Goal: Task Accomplishment & Management: Use online tool/utility

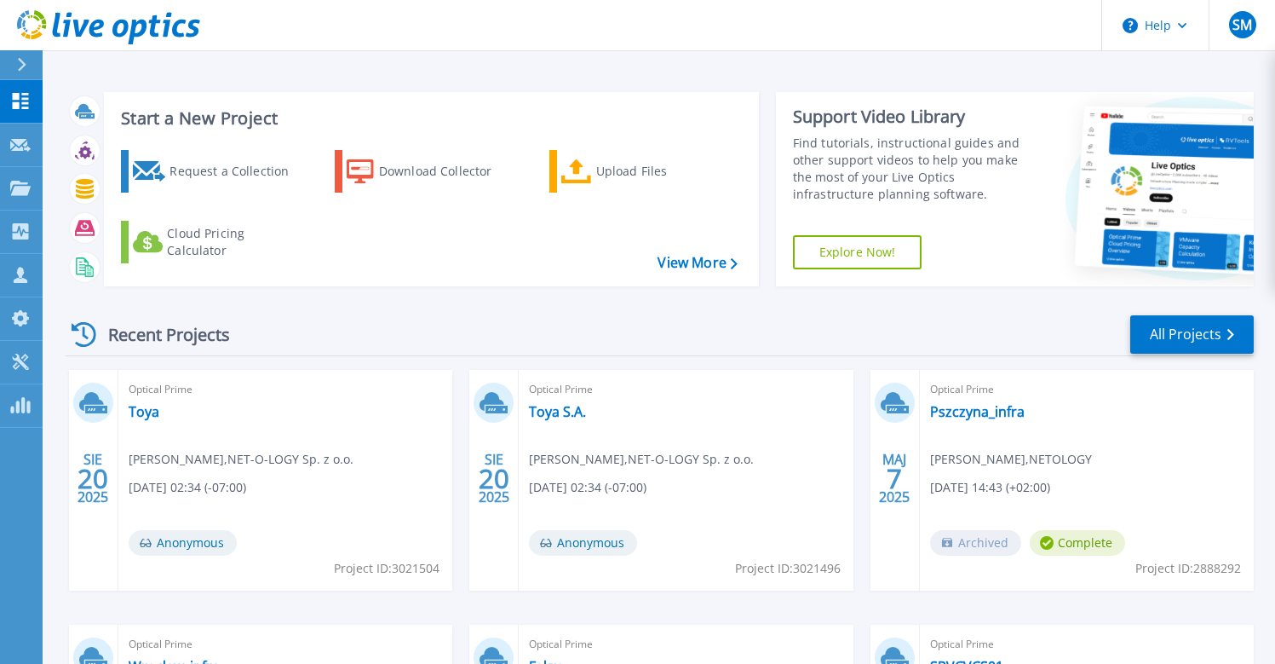
click at [95, 400] on icon at bounding box center [91, 401] width 25 height 19
click at [147, 407] on link "Toya" at bounding box center [144, 411] width 31 height 17
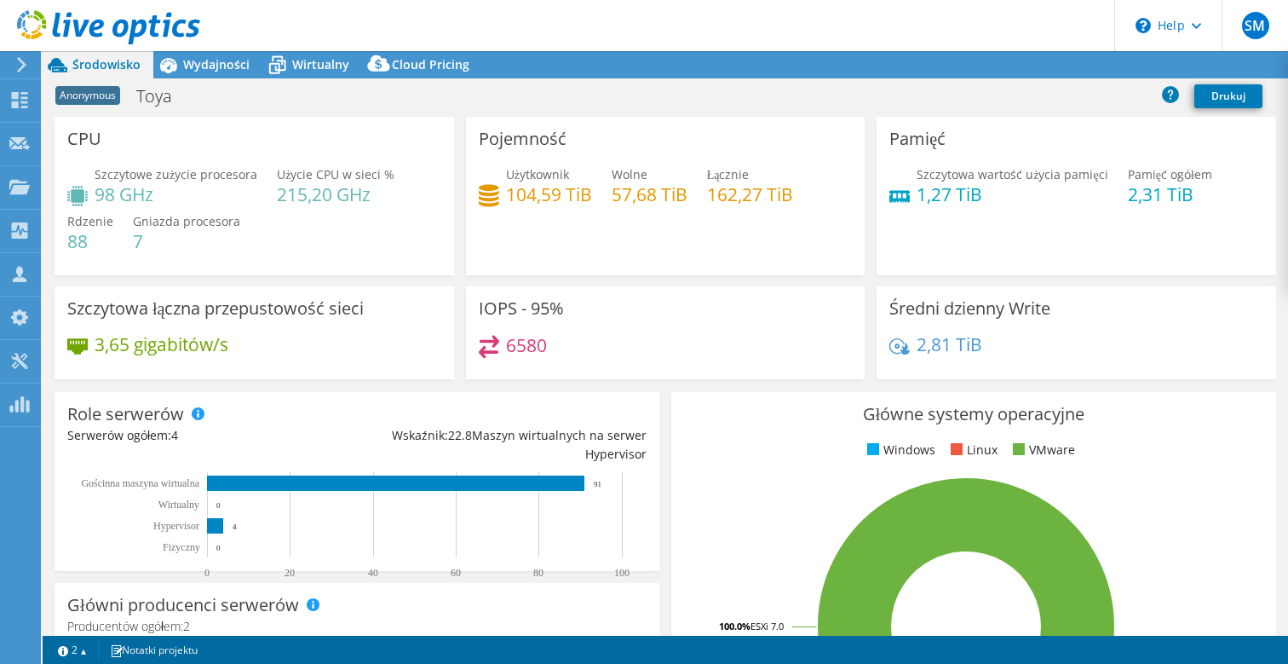
select select "USD"
click at [1284, 102] on div "Anonymous Toya Drukuj" at bounding box center [666, 96] width 1246 height 32
click at [425, 60] on span "Cloud Pricing" at bounding box center [431, 64] width 78 height 16
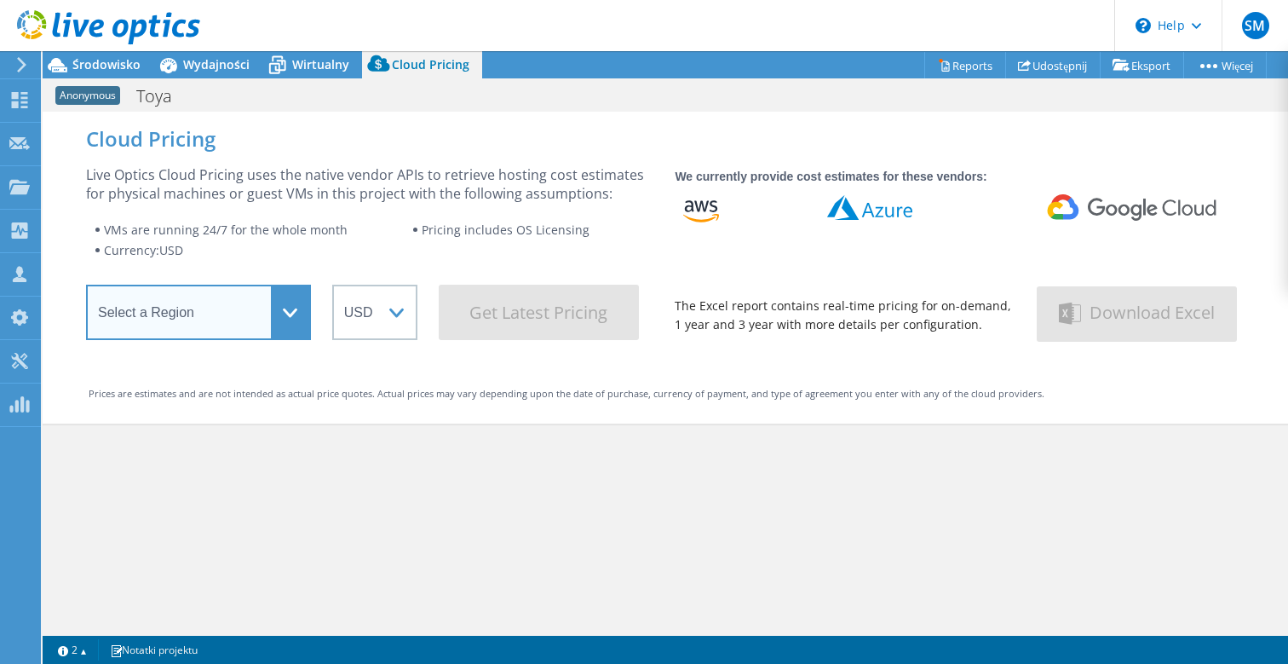
select select "EUFrankfurt"
click option "Europe (Frankfurt)" at bounding box center [0, 0] width 0 height 0
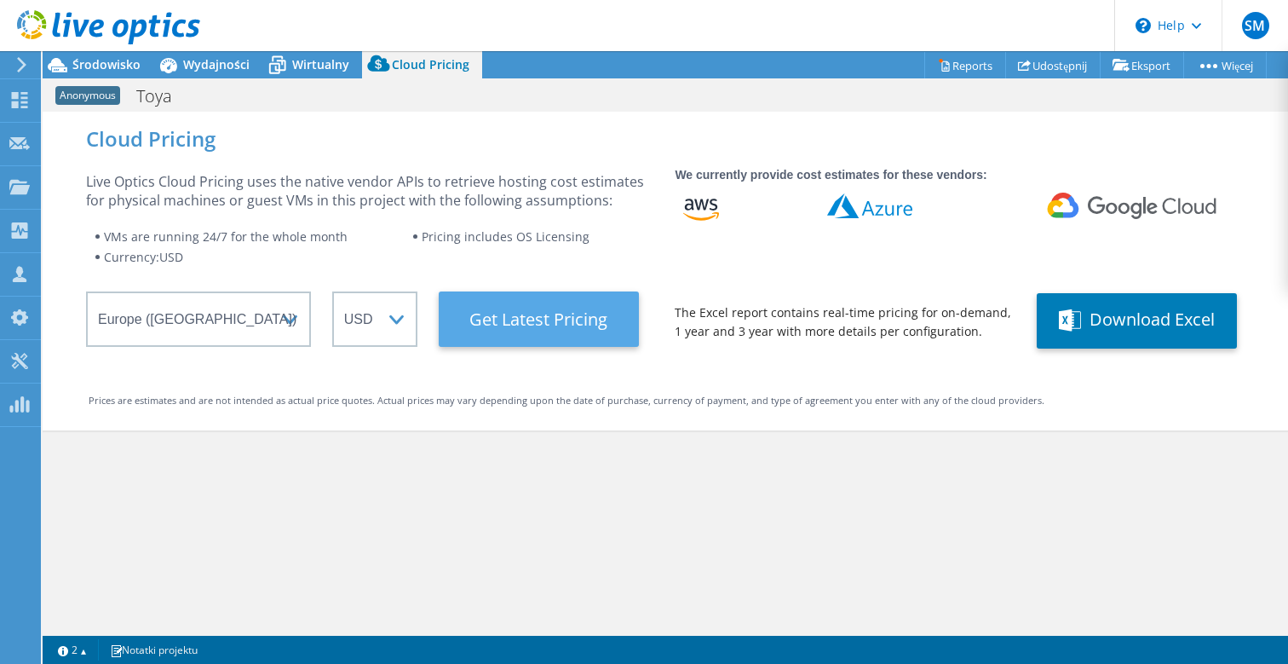
click at [524, 335] on Latest "Get Latest Pricing" at bounding box center [539, 318] width 200 height 55
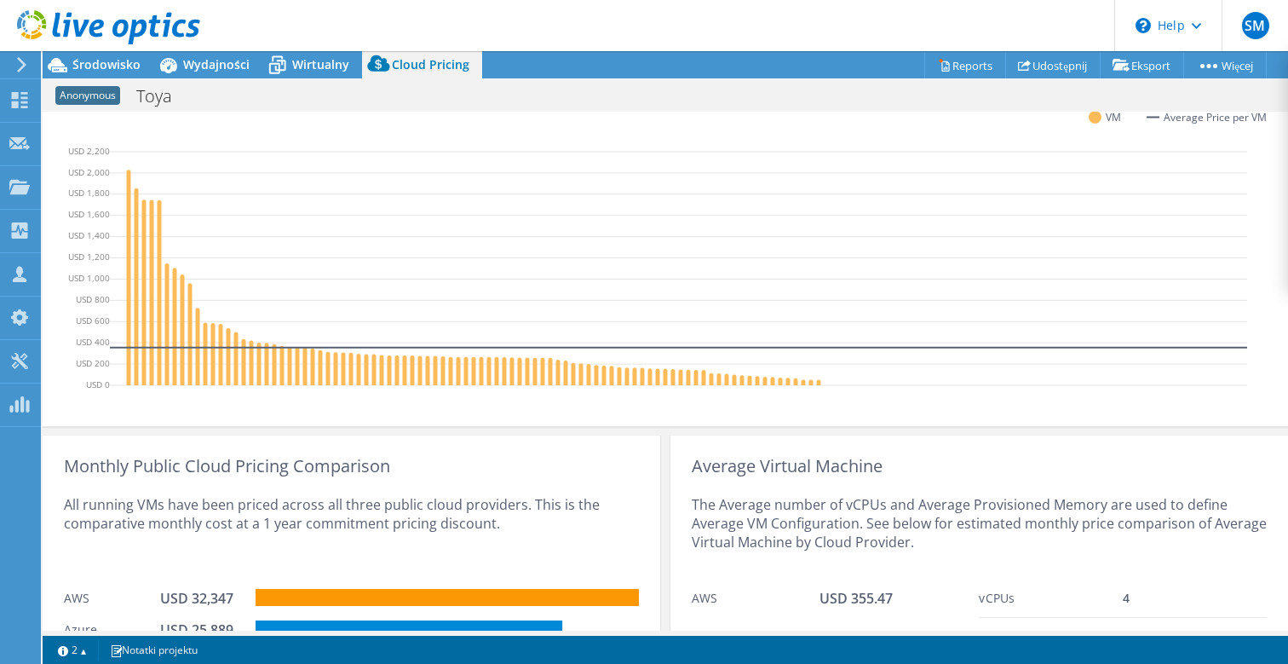
scroll to position [642, 0]
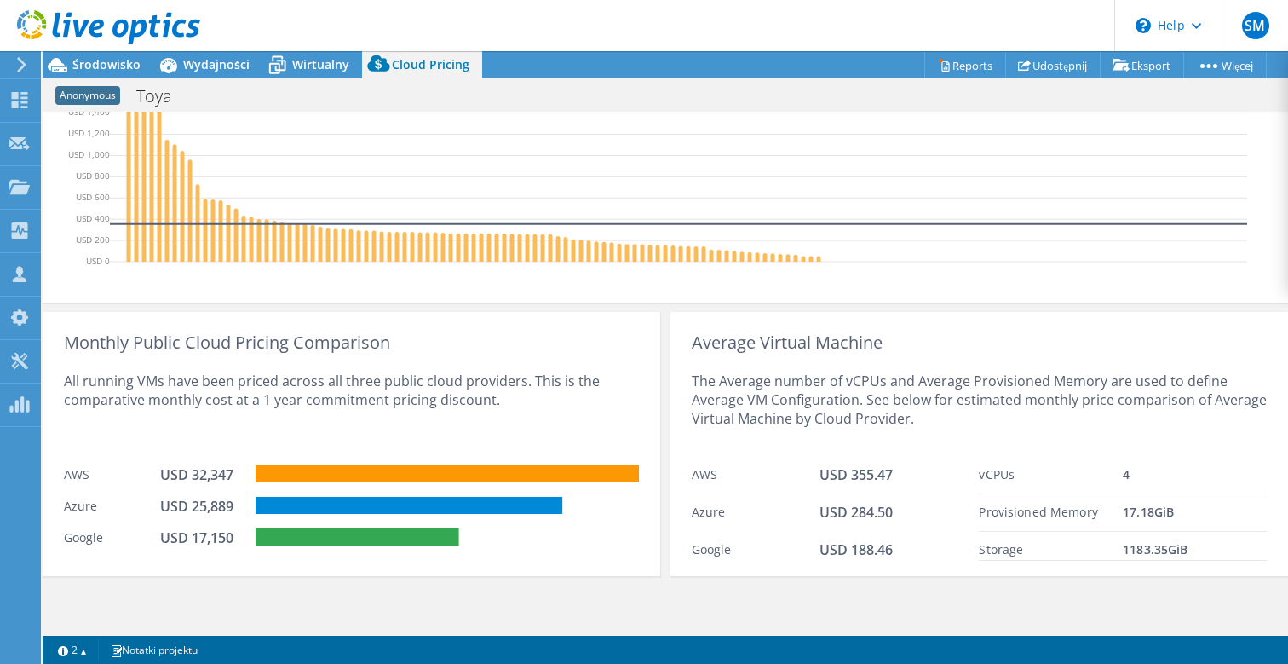
click at [27, 60] on icon at bounding box center [21, 64] width 13 height 15
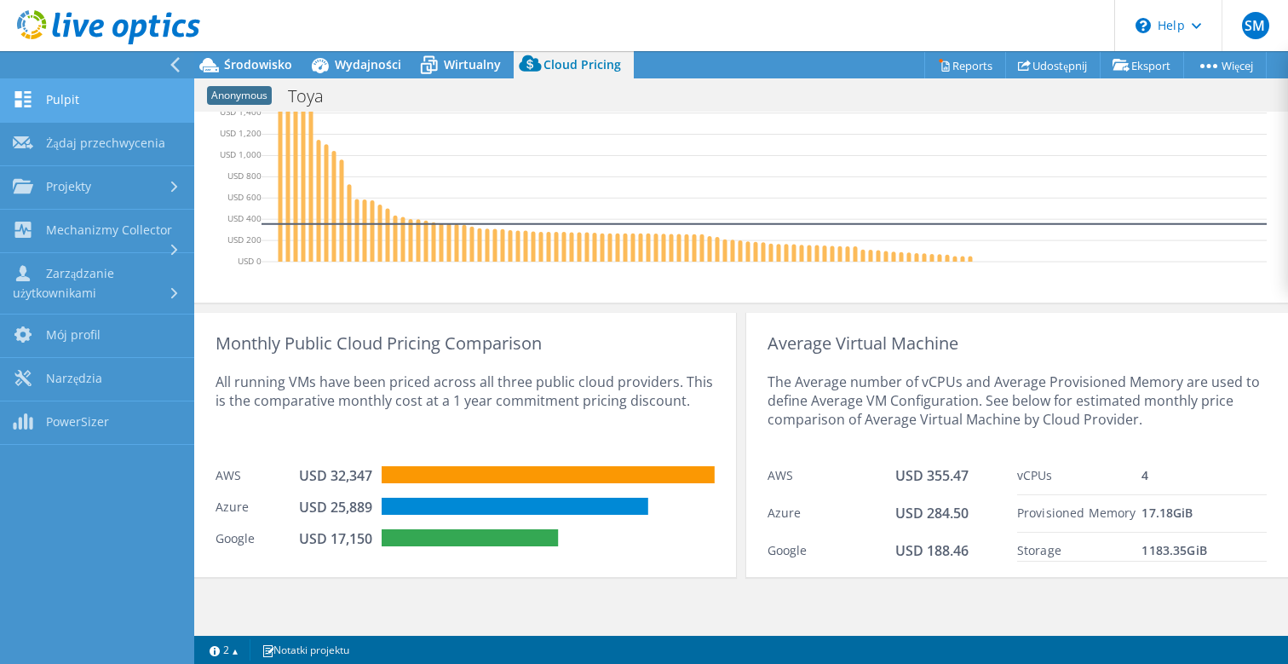
click at [64, 105] on link "Pulpit" at bounding box center [97, 100] width 194 height 43
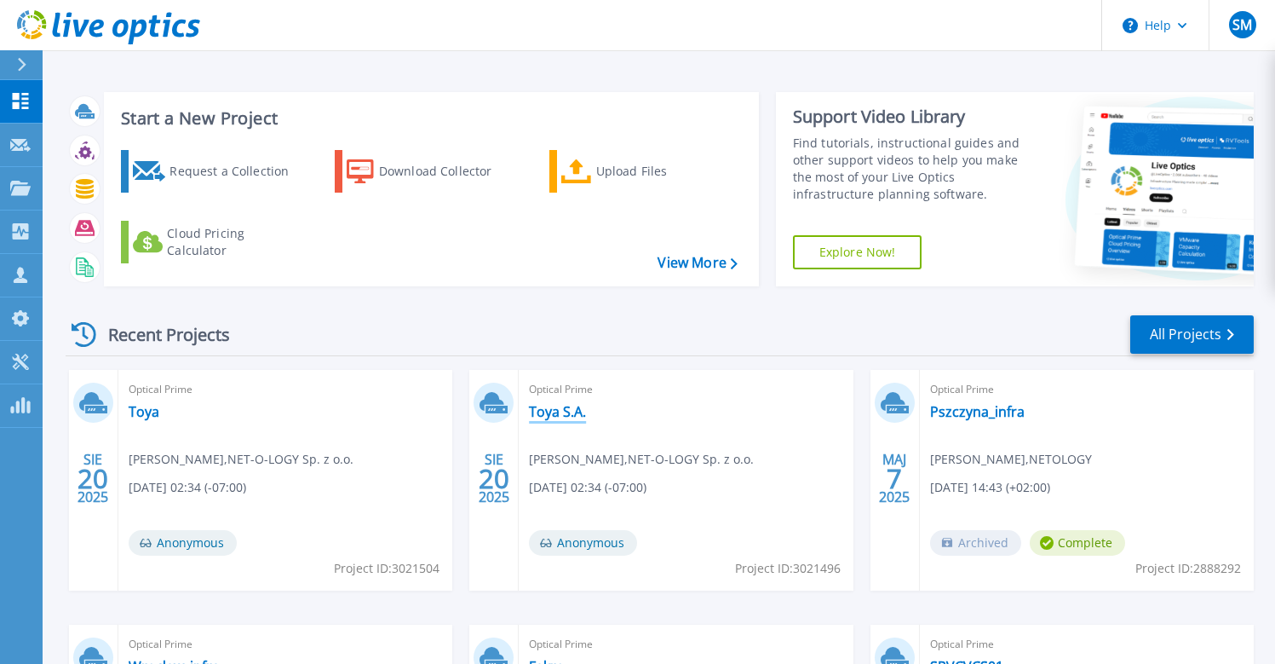
click at [569, 413] on link "Toya S.A." at bounding box center [557, 411] width 57 height 17
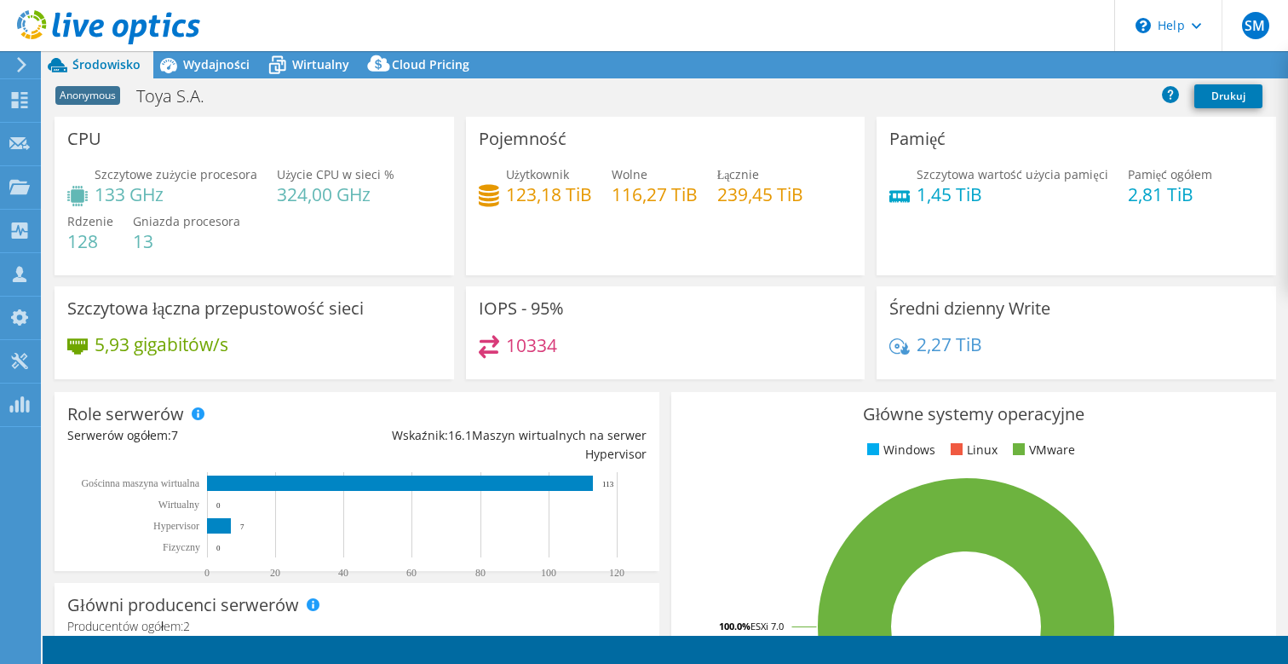
select select "USD"
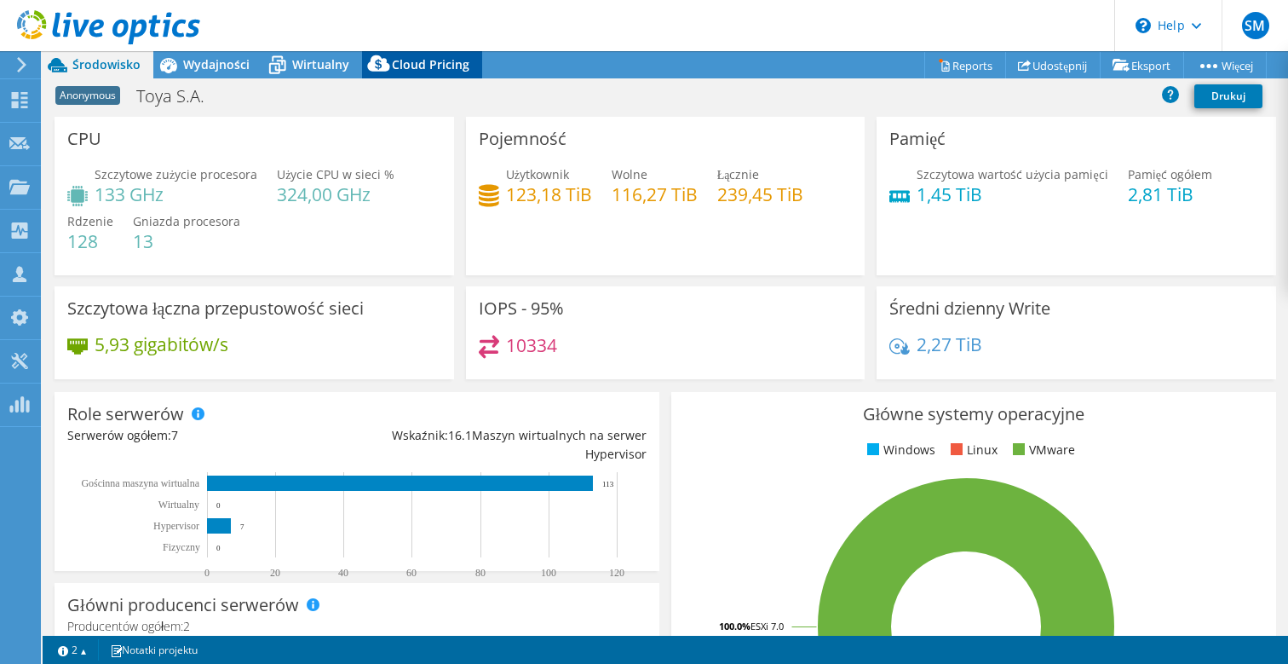
click at [417, 70] on span "Cloud Pricing" at bounding box center [431, 64] width 78 height 16
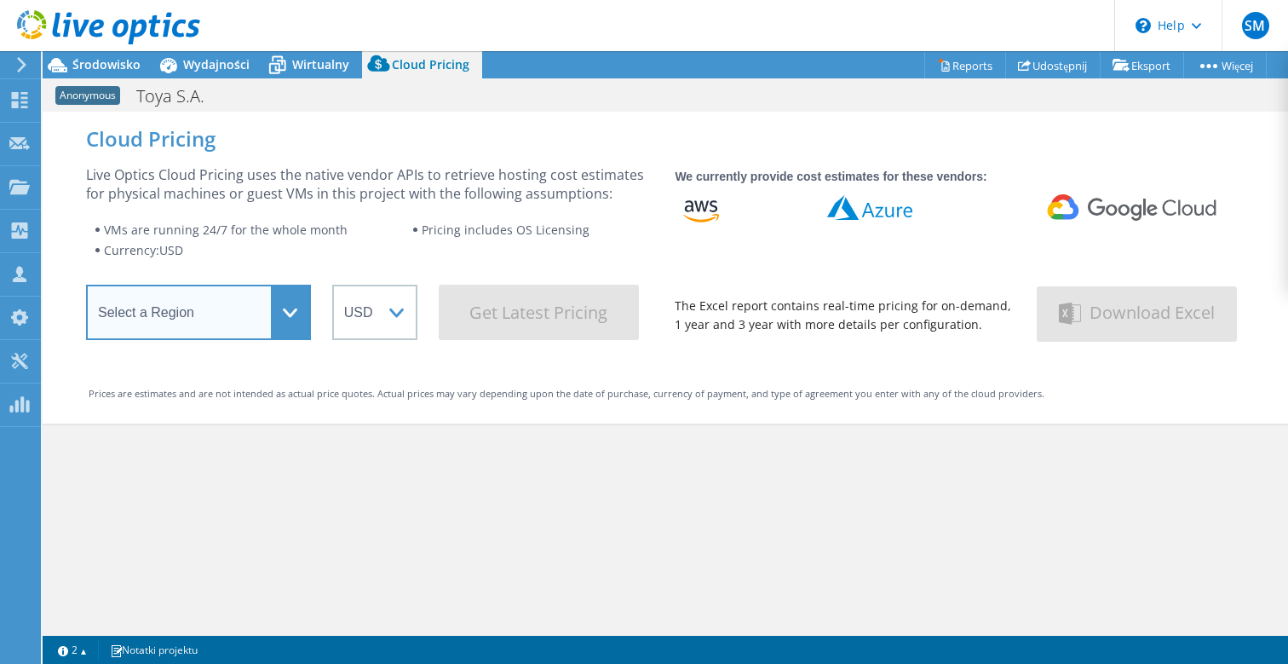
select select "EUFrankfurt"
click option "Europe (Frankfurt)" at bounding box center [0, 0] width 0 height 0
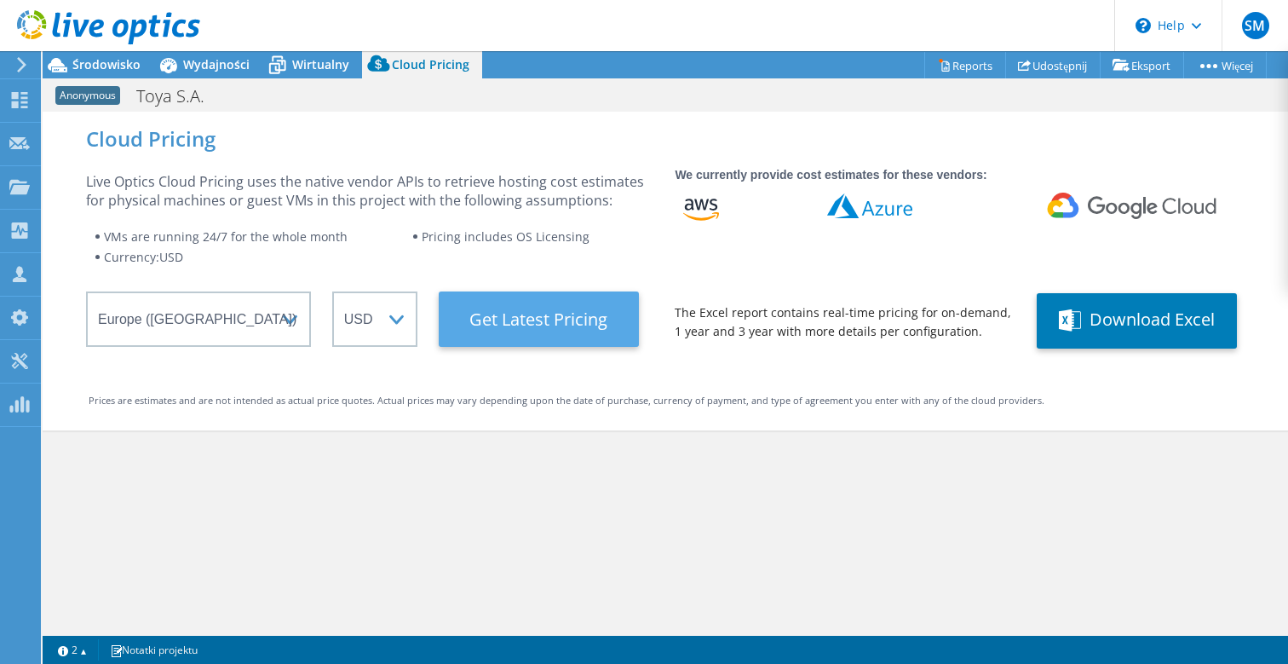
click at [529, 311] on Latest "Get Latest Pricing" at bounding box center [539, 318] width 200 height 55
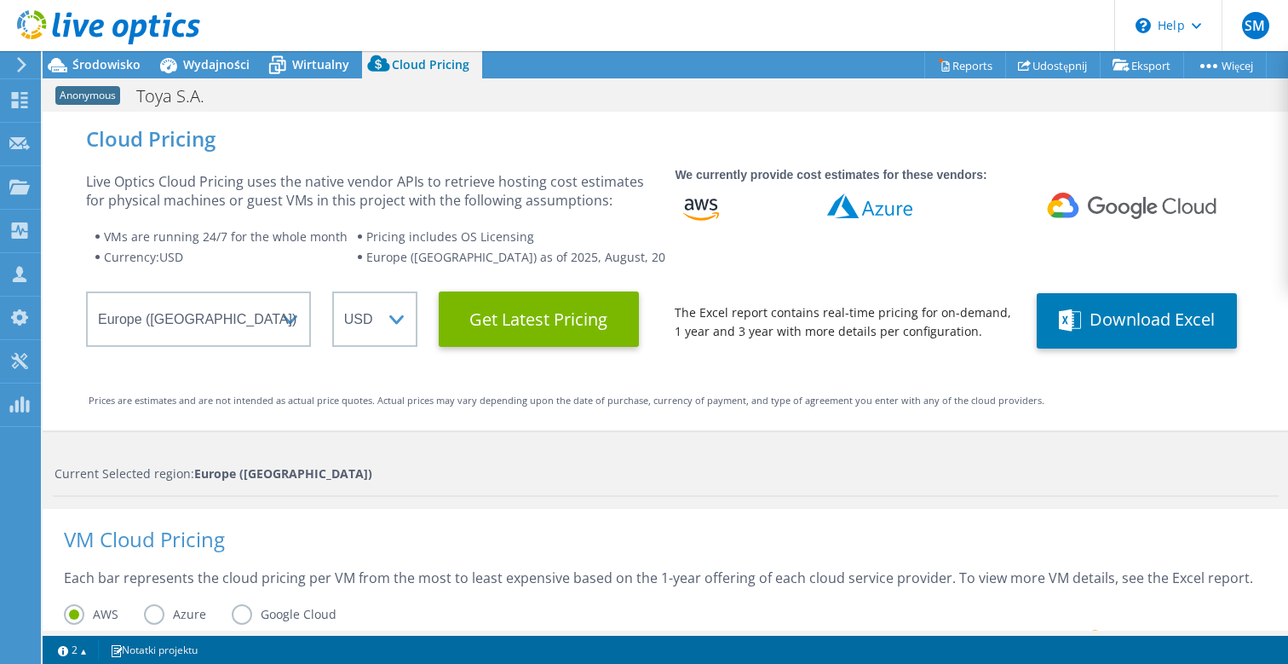
click at [745, 376] on div "Cloud Pricing Live Optics Cloud Pricing uses the native vendor APIs to retrieve…" at bounding box center [666, 271] width 1246 height 319
click at [220, 77] on div "Wydajności" at bounding box center [207, 64] width 109 height 27
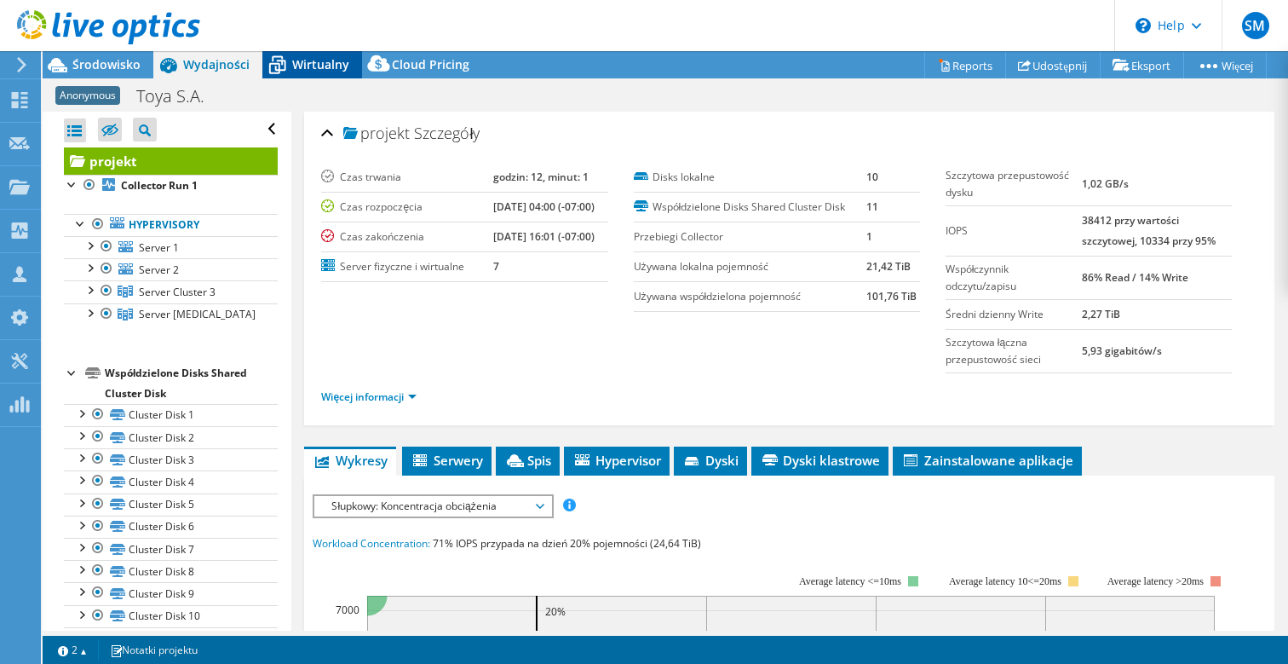
click at [310, 61] on span "Wirtualny" at bounding box center [320, 64] width 57 height 16
